Goal: Check status: Check status

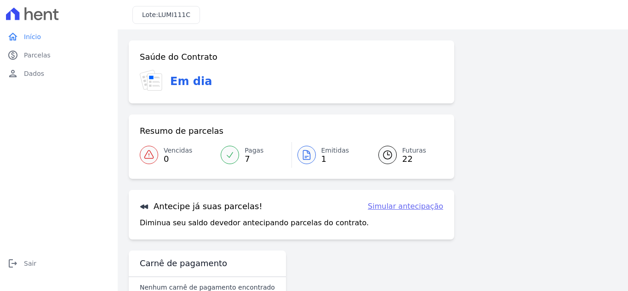
click at [329, 152] on span "Emitidas" at bounding box center [335, 151] width 28 height 10
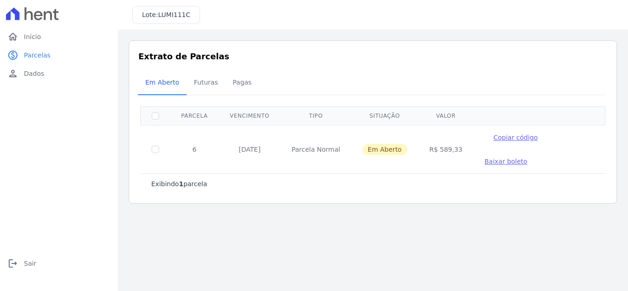
drag, startPoint x: 420, startPoint y: 138, endPoint x: 447, endPoint y: 141, distance: 27.3
click at [447, 141] on td "R$ 589,33" at bounding box center [446, 149] width 55 height 48
click at [199, 83] on span "Futuras" at bounding box center [206, 82] width 35 height 18
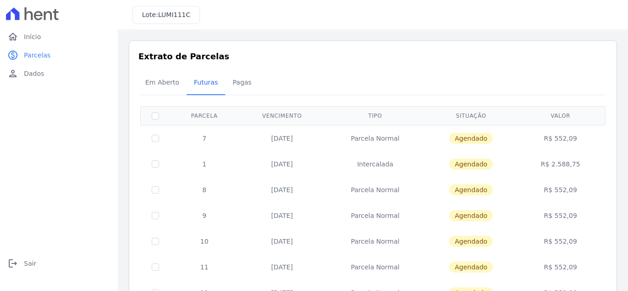
drag, startPoint x: 269, startPoint y: 138, endPoint x: 282, endPoint y: 138, distance: 12.9
click at [321, 138] on td "[DATE]" at bounding box center [282, 138] width 87 height 26
click at [272, 137] on td "[DATE]" at bounding box center [282, 138] width 87 height 26
drag, startPoint x: 541, startPoint y: 137, endPoint x: 562, endPoint y: 143, distance: 21.4
click at [569, 140] on td "R$ 552,09" at bounding box center [560, 138] width 86 height 26
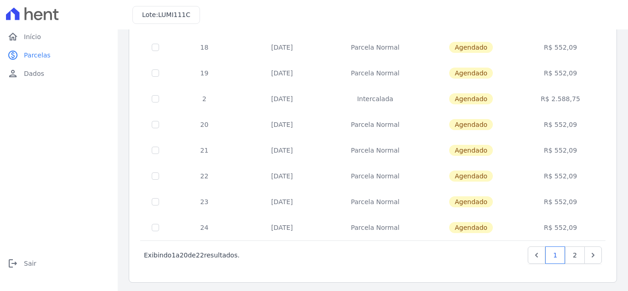
scroll to position [403, 0]
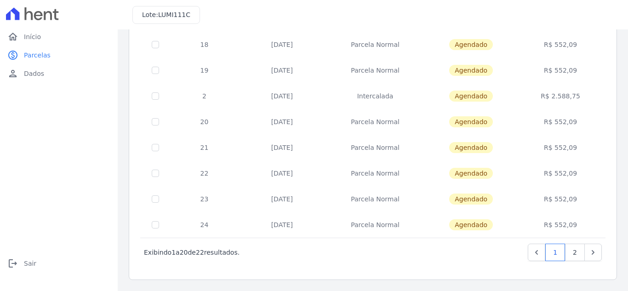
click at [457, 96] on span "Agendado" at bounding box center [471, 96] width 44 height 11
click at [454, 96] on span "Agendado" at bounding box center [471, 96] width 44 height 11
drag, startPoint x: 267, startPoint y: 97, endPoint x: 303, endPoint y: 95, distance: 35.9
click at [303, 95] on td "[DATE]" at bounding box center [282, 96] width 87 height 26
drag, startPoint x: 265, startPoint y: 71, endPoint x: 299, endPoint y: 74, distance: 34.2
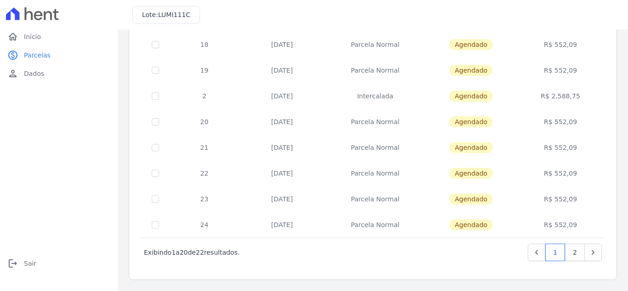
click at [299, 74] on td "[DATE]" at bounding box center [282, 70] width 87 height 26
drag, startPoint x: 268, startPoint y: 96, endPoint x: 302, endPoint y: 93, distance: 34.1
click at [302, 93] on td "[DATE]" at bounding box center [282, 96] width 87 height 26
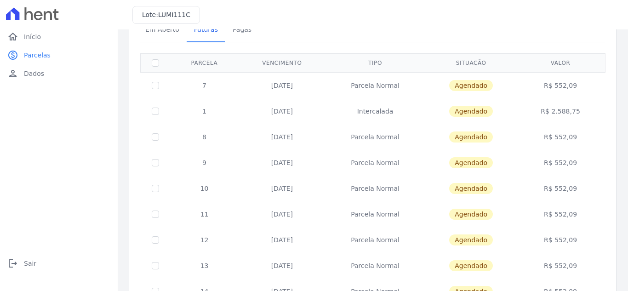
scroll to position [0, 0]
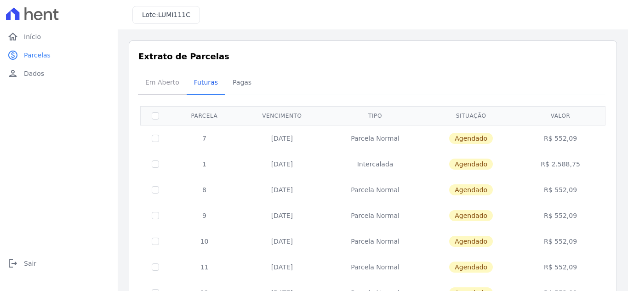
click at [167, 80] on span "Em Aberto" at bounding box center [162, 82] width 45 height 18
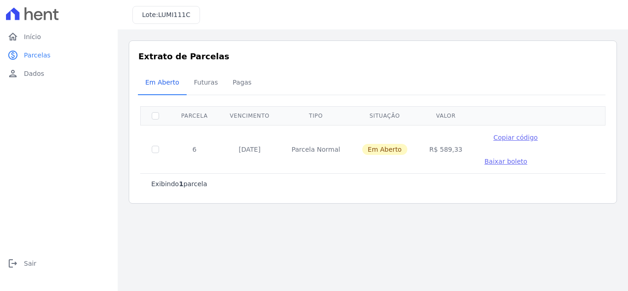
drag, startPoint x: 232, startPoint y: 138, endPoint x: 264, endPoint y: 138, distance: 31.7
click at [264, 138] on td "[DATE]" at bounding box center [250, 149] width 62 height 48
drag, startPoint x: 419, startPoint y: 138, endPoint x: 447, endPoint y: 138, distance: 27.1
click at [447, 138] on td "R$ 589,33" at bounding box center [446, 149] width 55 height 48
click at [424, 179] on div "Exibindo 1 parcela" at bounding box center [372, 183] width 443 height 9
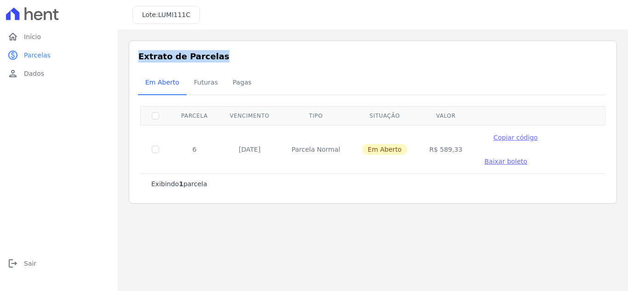
drag, startPoint x: 140, startPoint y: 56, endPoint x: 229, endPoint y: 55, distance: 88.8
click at [229, 55] on h3 "Extrato de Parcelas" at bounding box center [372, 56] width 469 height 12
click at [207, 85] on span "Futuras" at bounding box center [206, 82] width 35 height 18
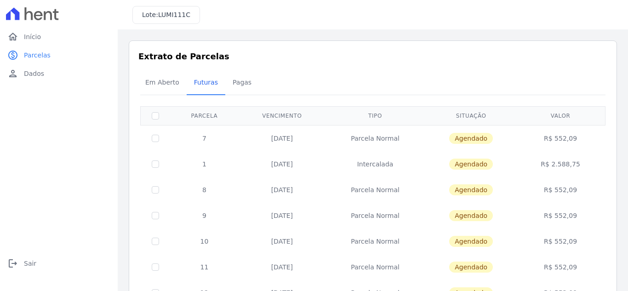
scroll to position [46, 0]
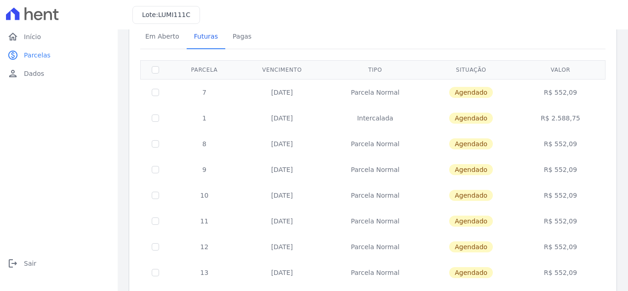
drag, startPoint x: 267, startPoint y: 118, endPoint x: 582, endPoint y: 110, distance: 314.7
click at [582, 110] on tr "1 [DATE] [GEOGRAPHIC_DATA] [GEOGRAPHIC_DATA] R$ 2.588,75" at bounding box center [373, 118] width 465 height 26
click at [398, 31] on div "Em Aberto Futuras [GEOGRAPHIC_DATA]" at bounding box center [373, 37] width 470 height 23
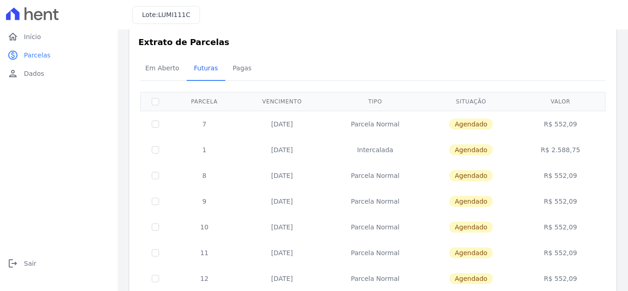
scroll to position [0, 0]
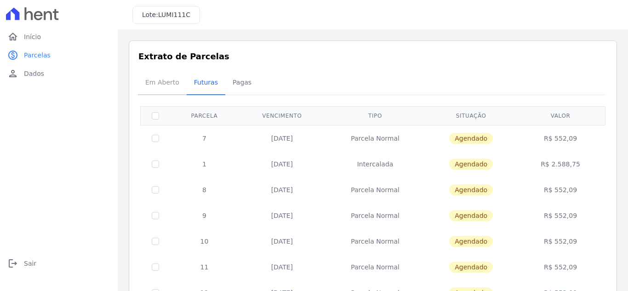
click at [169, 86] on span "Em Aberto" at bounding box center [162, 82] width 45 height 18
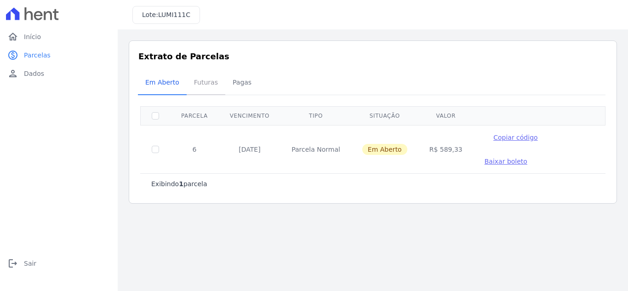
click at [204, 85] on span "Futuras" at bounding box center [206, 82] width 35 height 18
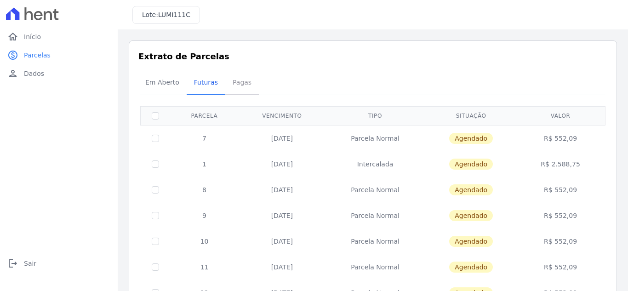
click at [248, 84] on span "Pagas" at bounding box center [242, 82] width 30 height 18
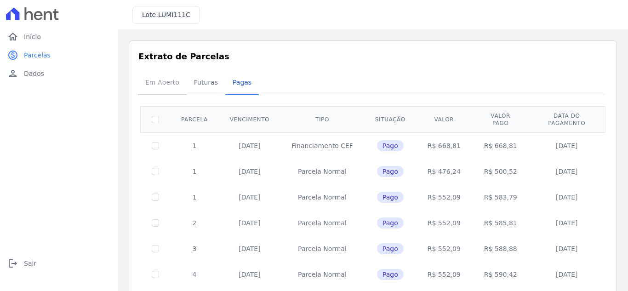
click at [160, 81] on span "Em Aberto" at bounding box center [162, 82] width 45 height 18
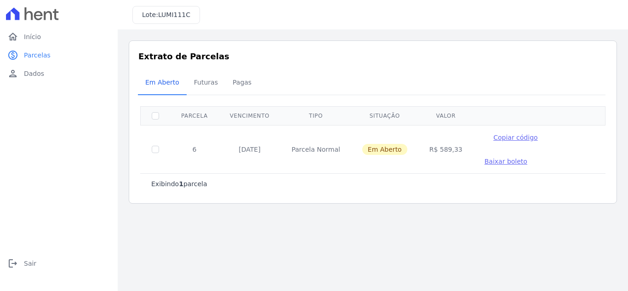
drag, startPoint x: 361, startPoint y: 138, endPoint x: 392, endPoint y: 137, distance: 30.8
click at [392, 144] on span "Em Aberto" at bounding box center [384, 149] width 45 height 11
